Goal: Information Seeking & Learning: Learn about a topic

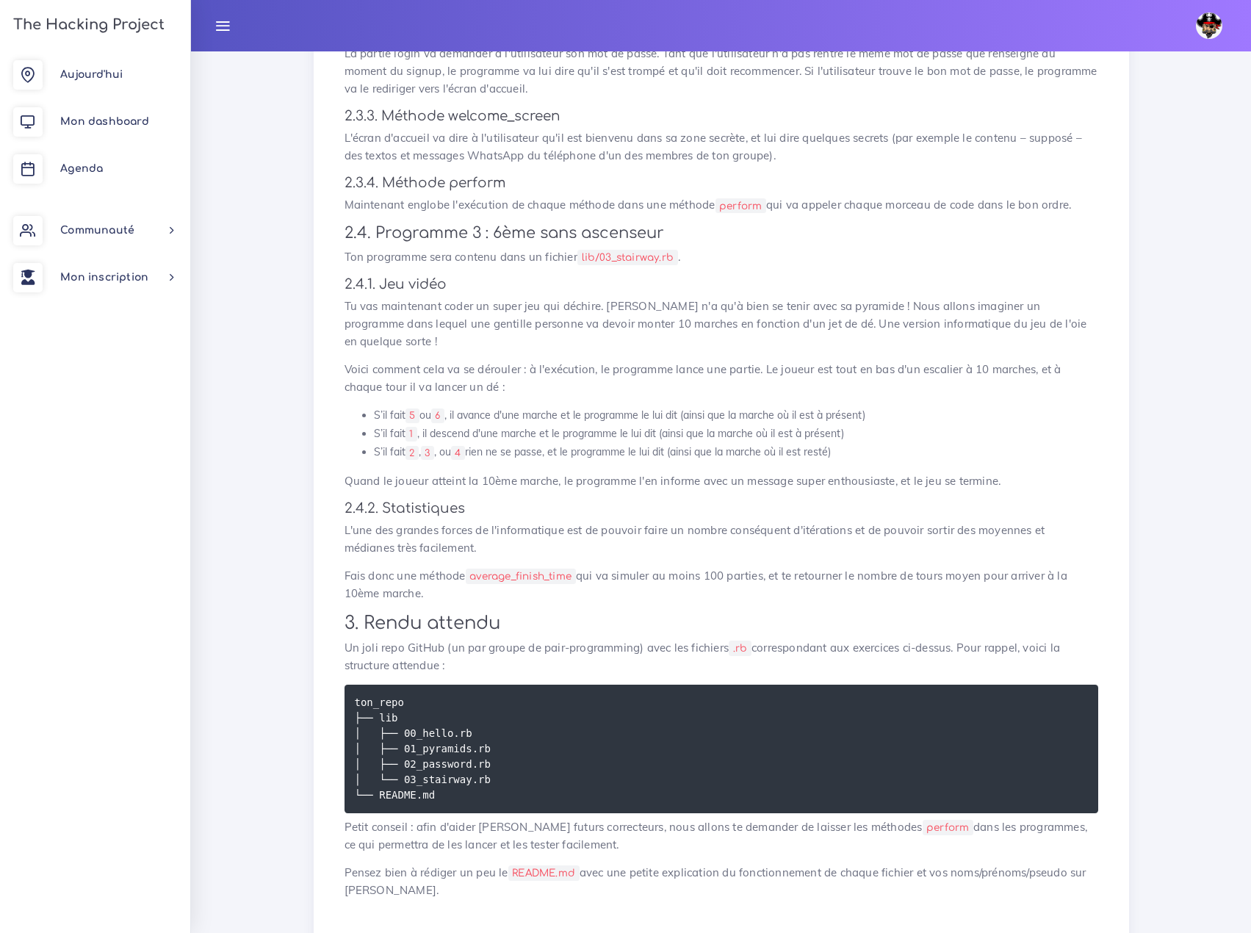
scroll to position [1967, 0]
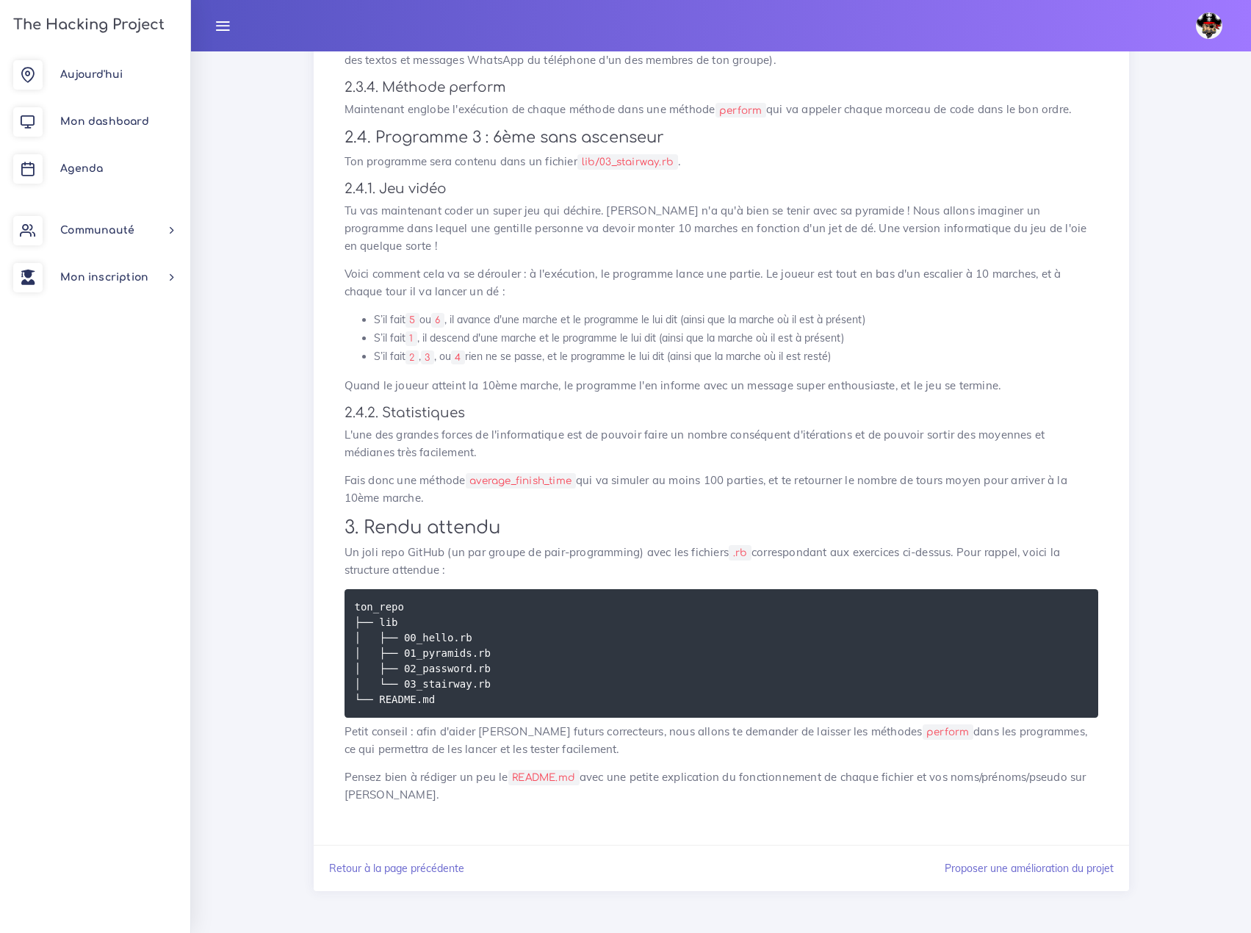
click at [605, 170] on code "lib/03_stairway.rb" at bounding box center [627, 161] width 101 height 15
copy code "03_stairway.rb"
click at [512, 488] on code "average_finish_time" at bounding box center [521, 480] width 110 height 15
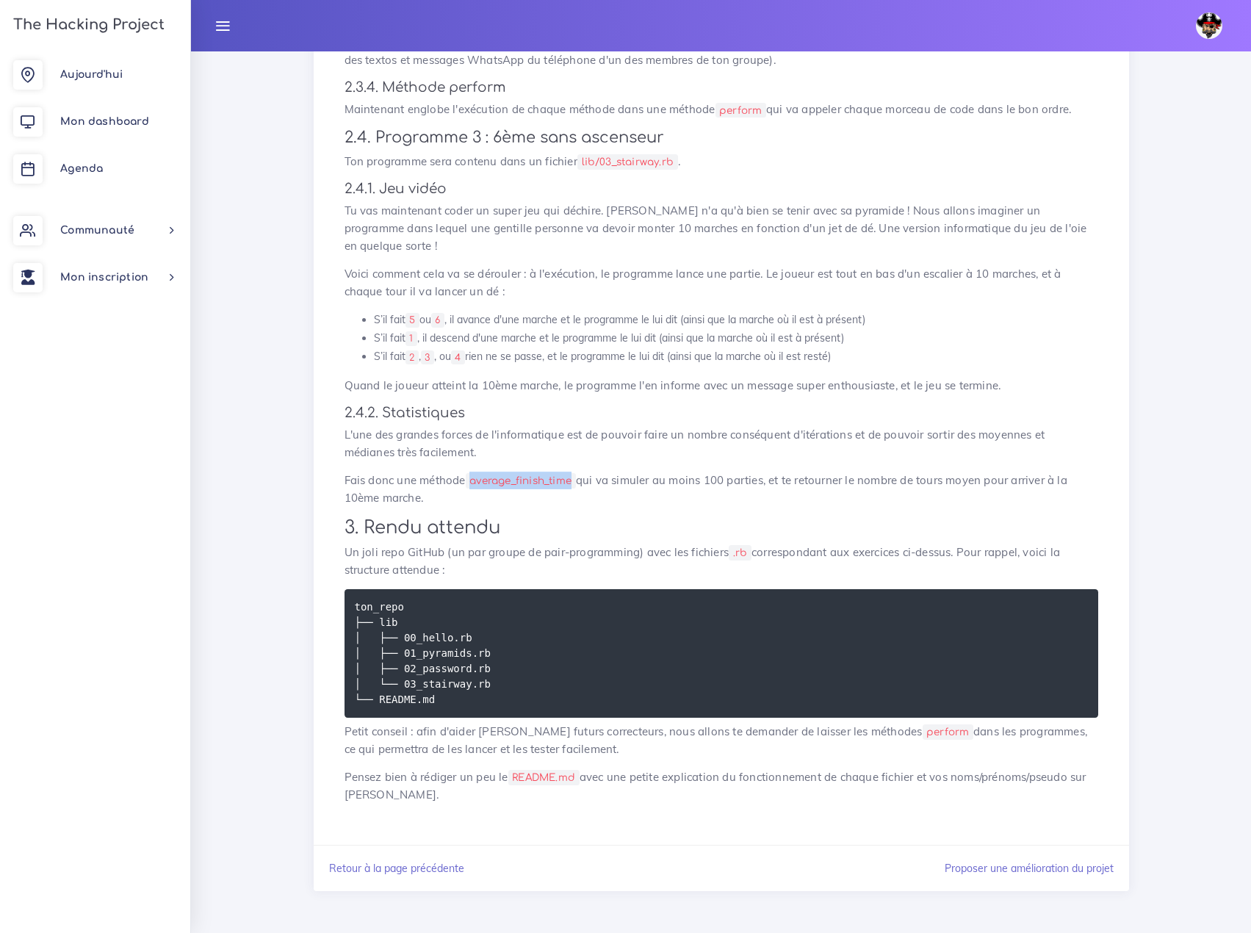
copy code "average_finish_time"
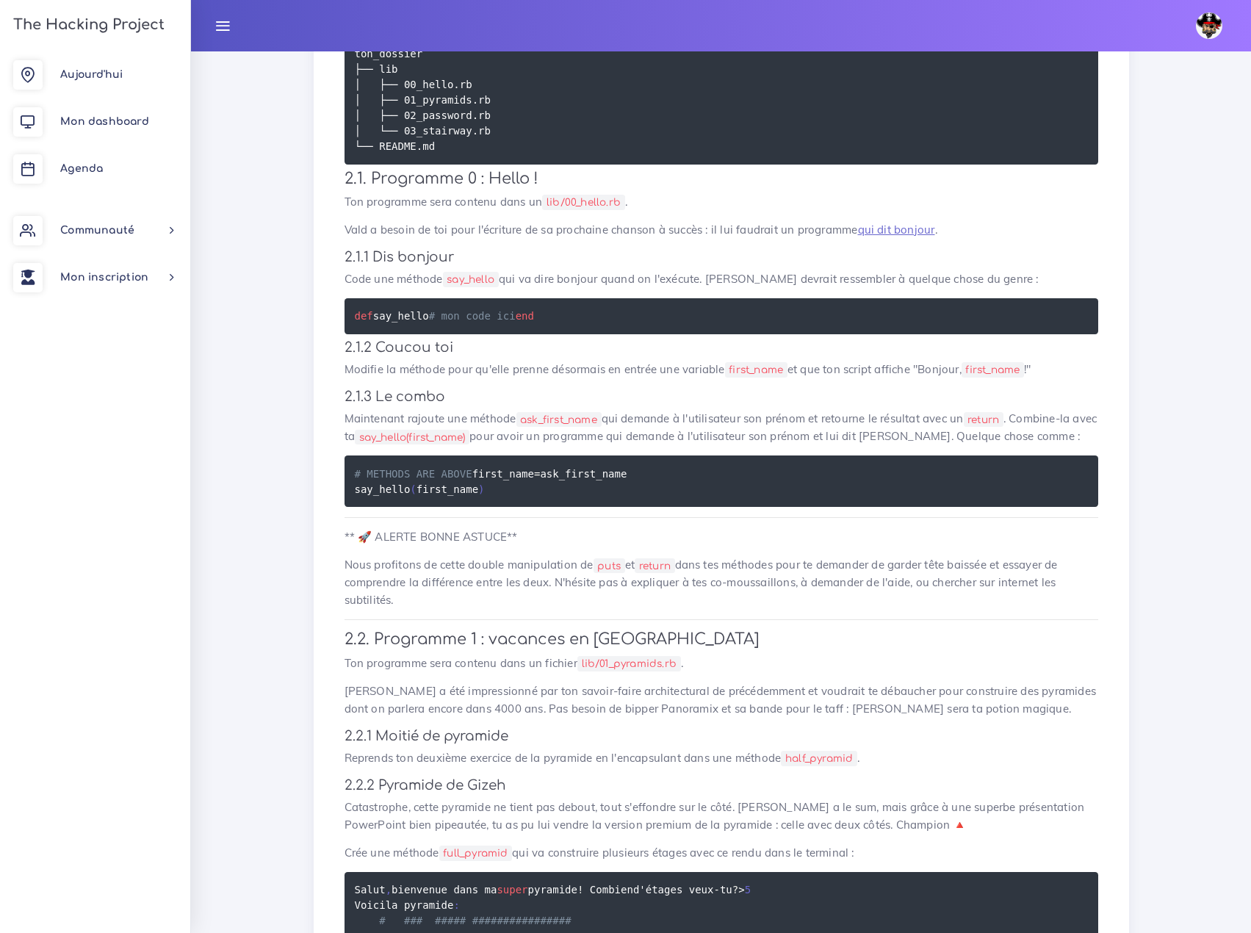
scroll to position [0, 0]
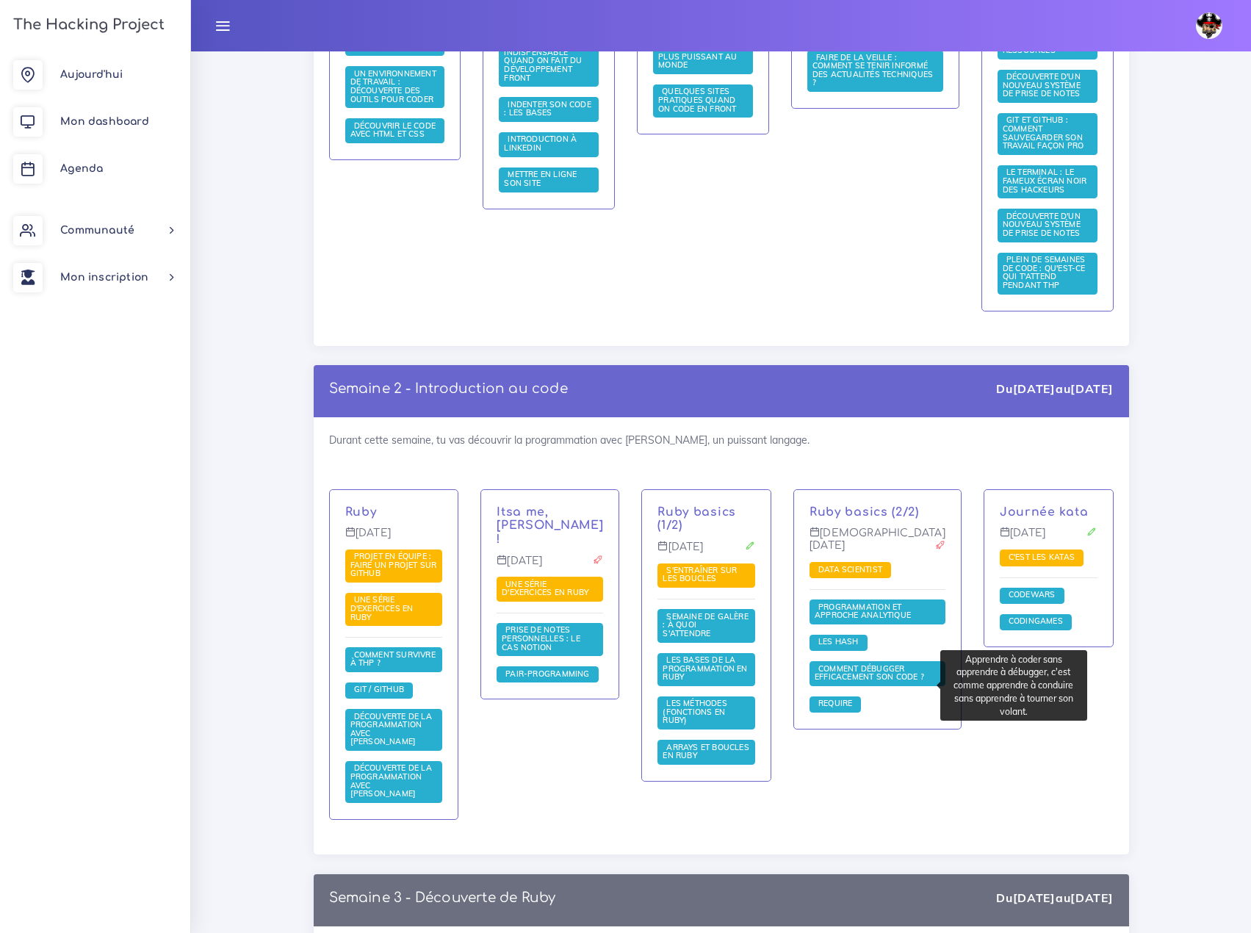
scroll to position [736, 0]
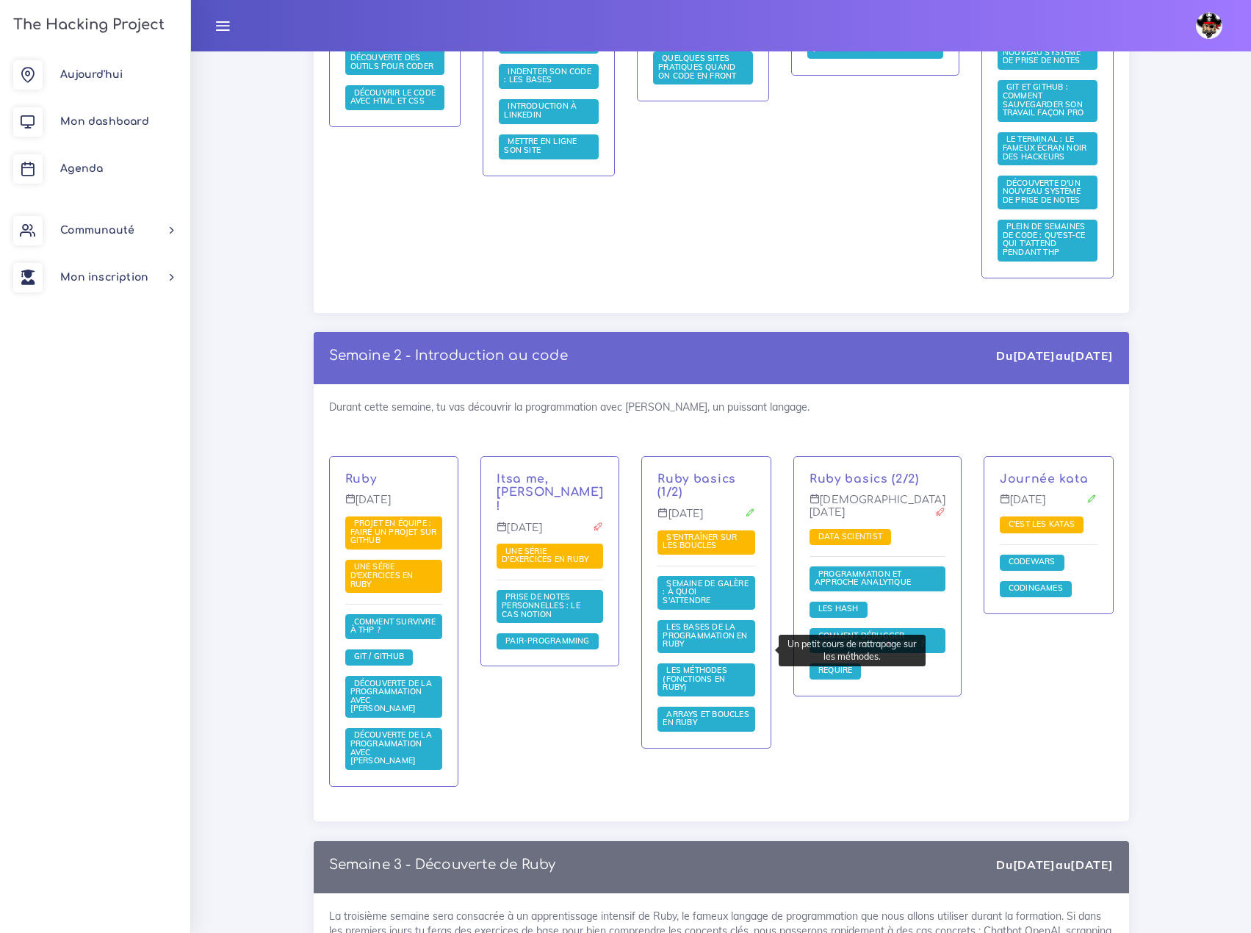
click at [727, 665] on span "Les méthodes (fonctions en Ruby)" at bounding box center [695, 678] width 65 height 27
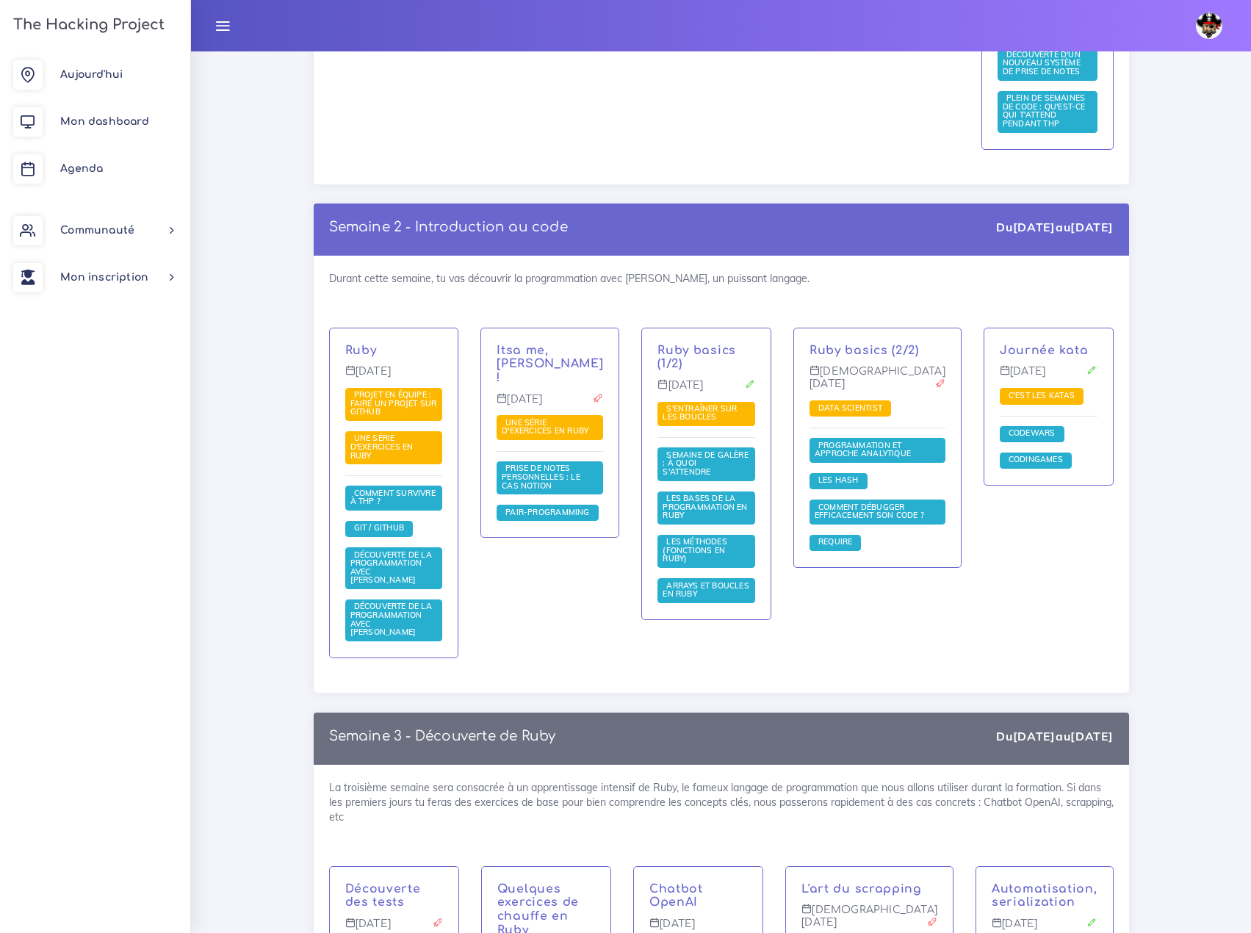
scroll to position [883, 0]
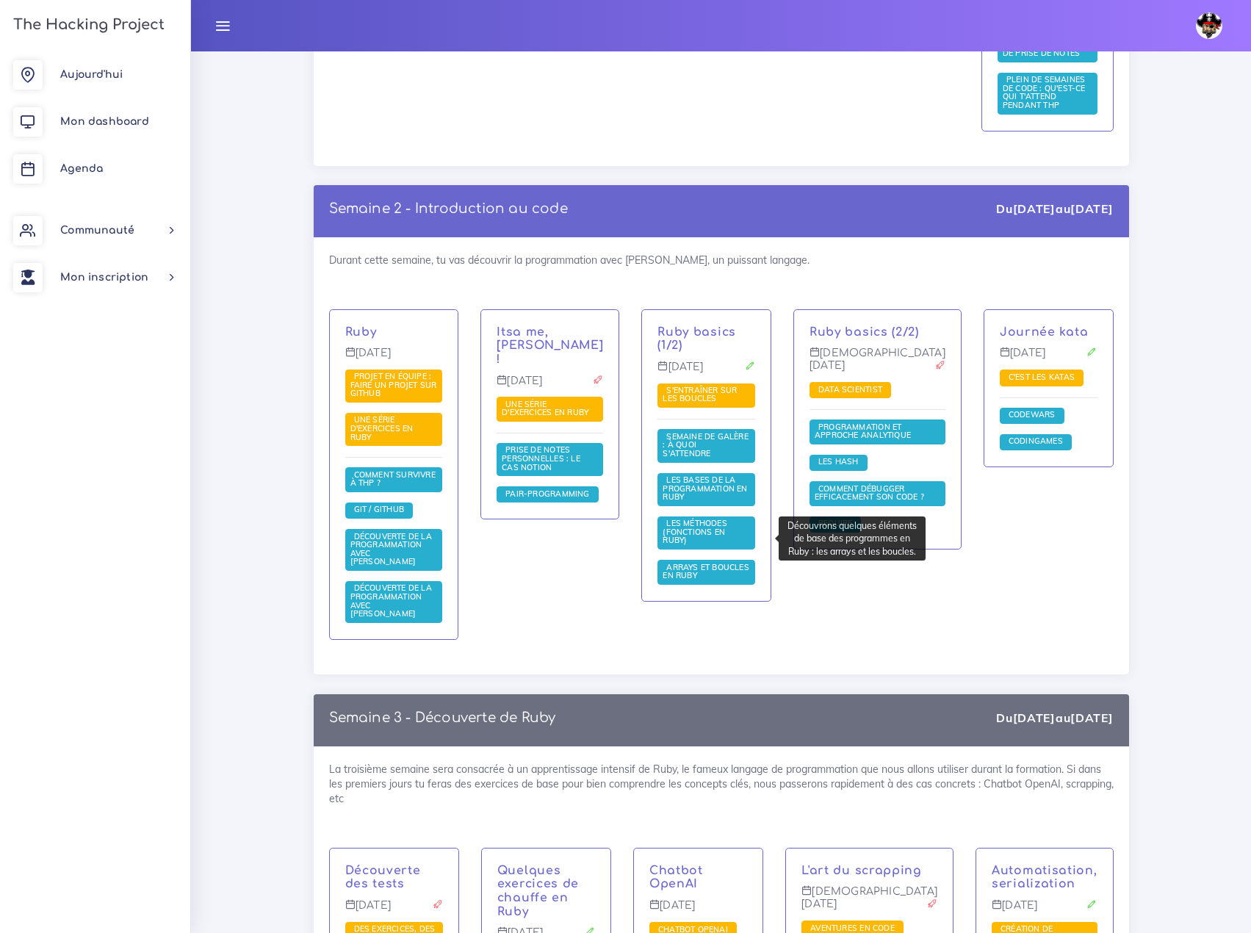
click at [739, 562] on span "Arrays et boucles en Ruby" at bounding box center [706, 571] width 87 height 19
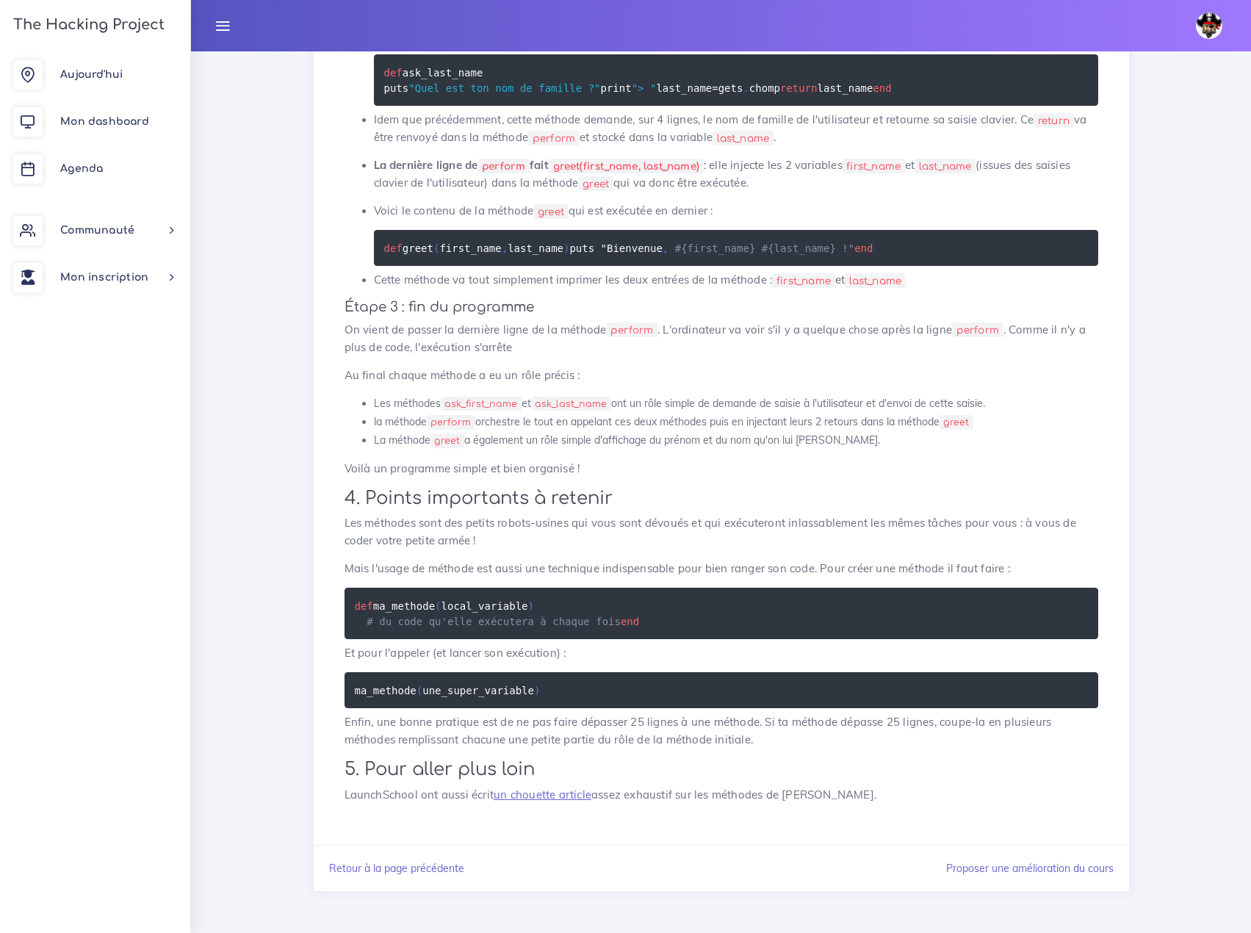
scroll to position [2100, 0]
click at [533, 796] on link "un chouette article" at bounding box center [543, 794] width 98 height 14
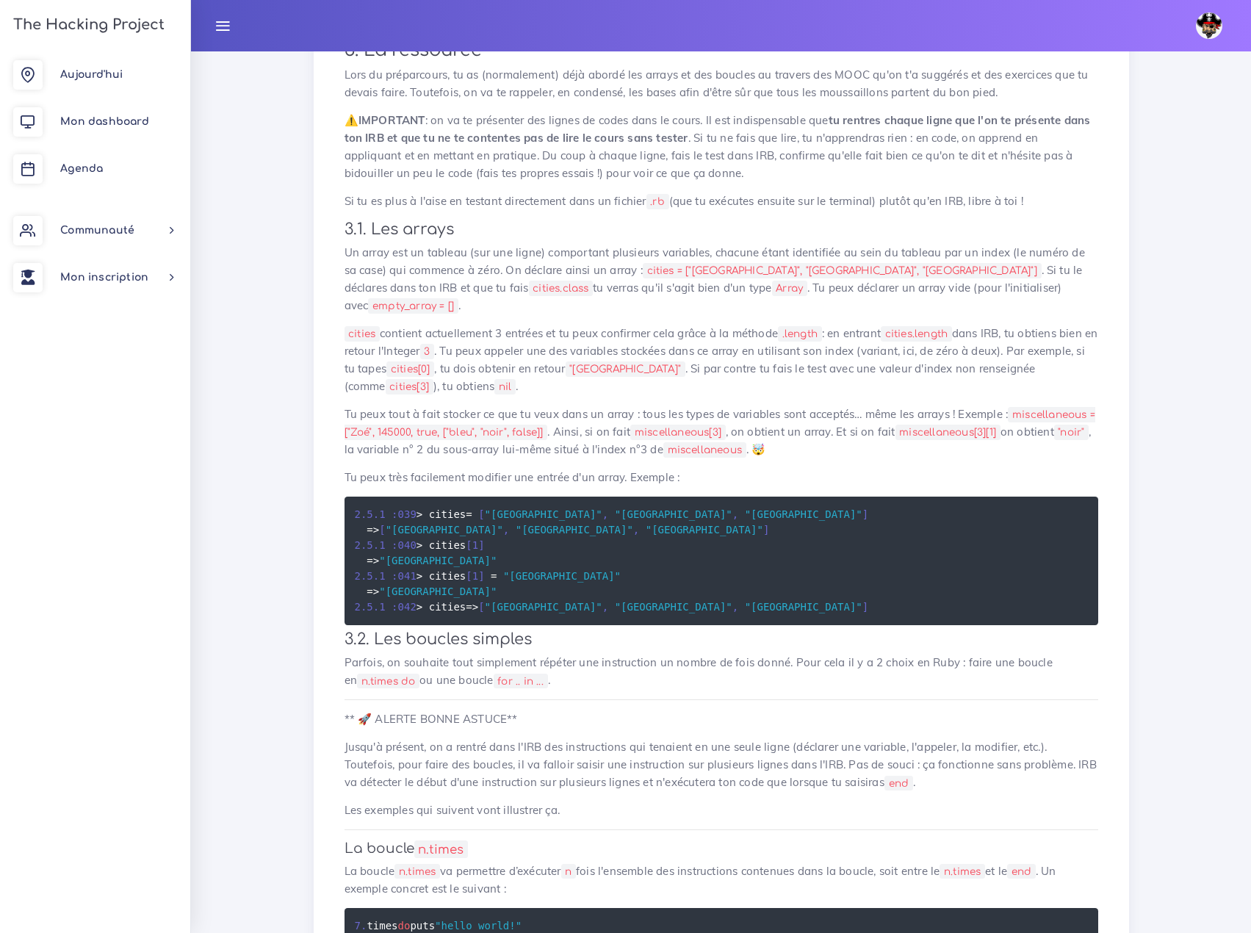
scroll to position [441, 0]
